Goal: Information Seeking & Learning: Check status

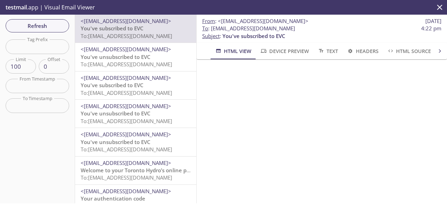
scroll to position [121, 0]
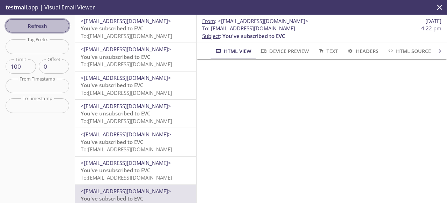
click at [42, 23] on span "Refresh" at bounding box center [37, 25] width 52 height 9
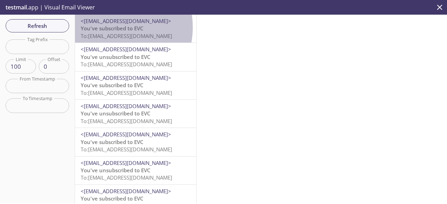
click at [105, 27] on span "You've subscribed to EVC" at bounding box center [112, 28] width 63 height 7
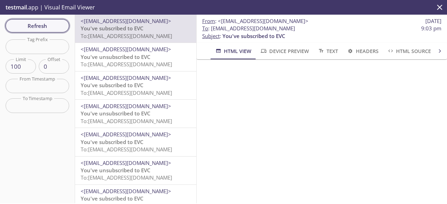
click at [56, 26] on span "Refresh" at bounding box center [37, 25] width 52 height 9
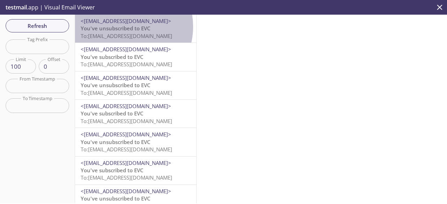
click at [118, 27] on span "You've unsubscribed to EVC" at bounding box center [116, 28] width 70 height 7
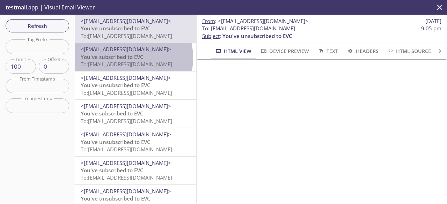
click at [124, 58] on span "You've subscribed to EVC" at bounding box center [112, 56] width 63 height 7
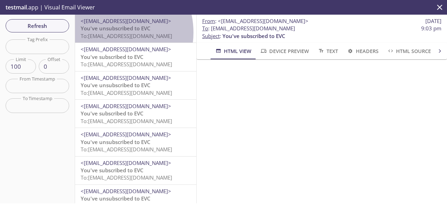
click at [109, 32] on span "To: [EMAIL_ADDRESS][DOMAIN_NAME]" at bounding box center [126, 35] width 91 height 7
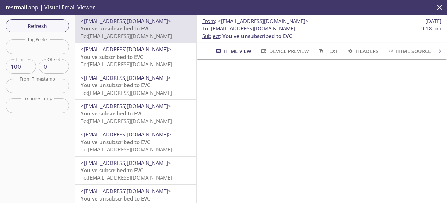
click at [240, 36] on span "You've unsubscribed to EVC" at bounding box center [257, 35] width 70 height 7
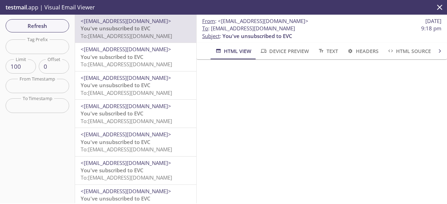
click at [228, 36] on span "You've unsubscribed to EVC" at bounding box center [257, 35] width 70 height 7
copy span "You've unsubscribed to EVC"
